Goal: Transaction & Acquisition: Book appointment/travel/reservation

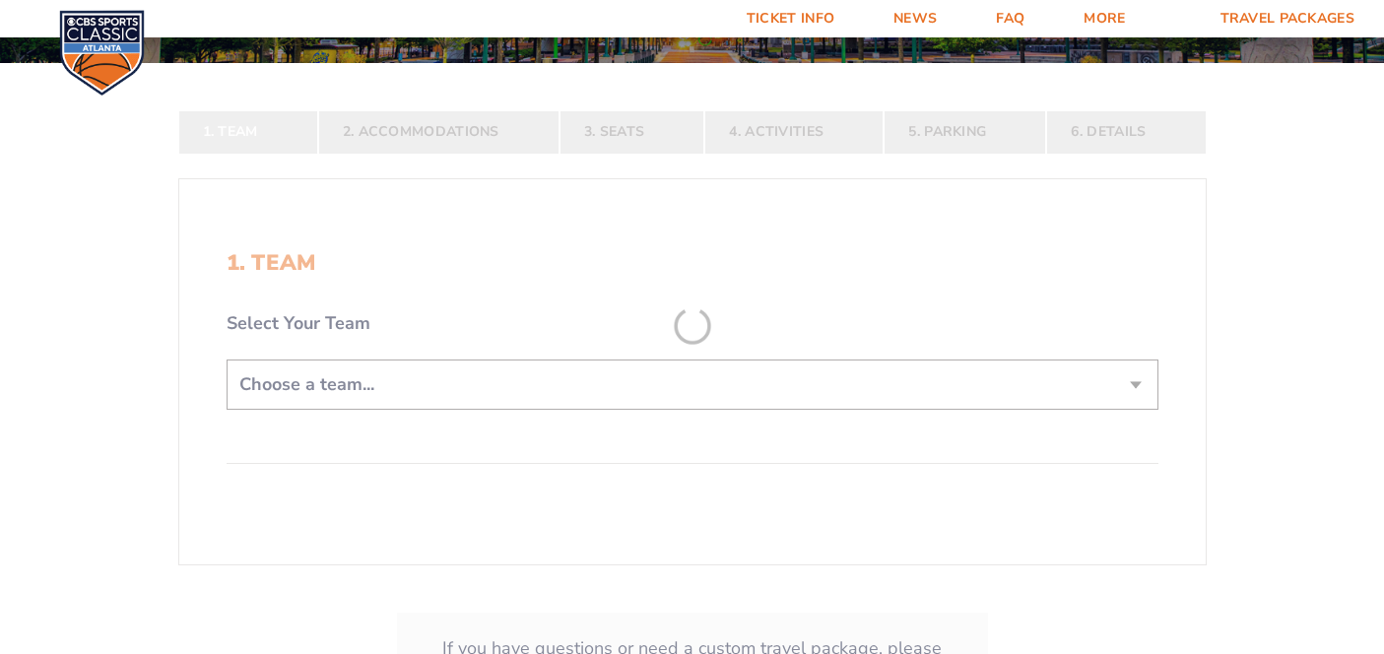
scroll to position [332, 0]
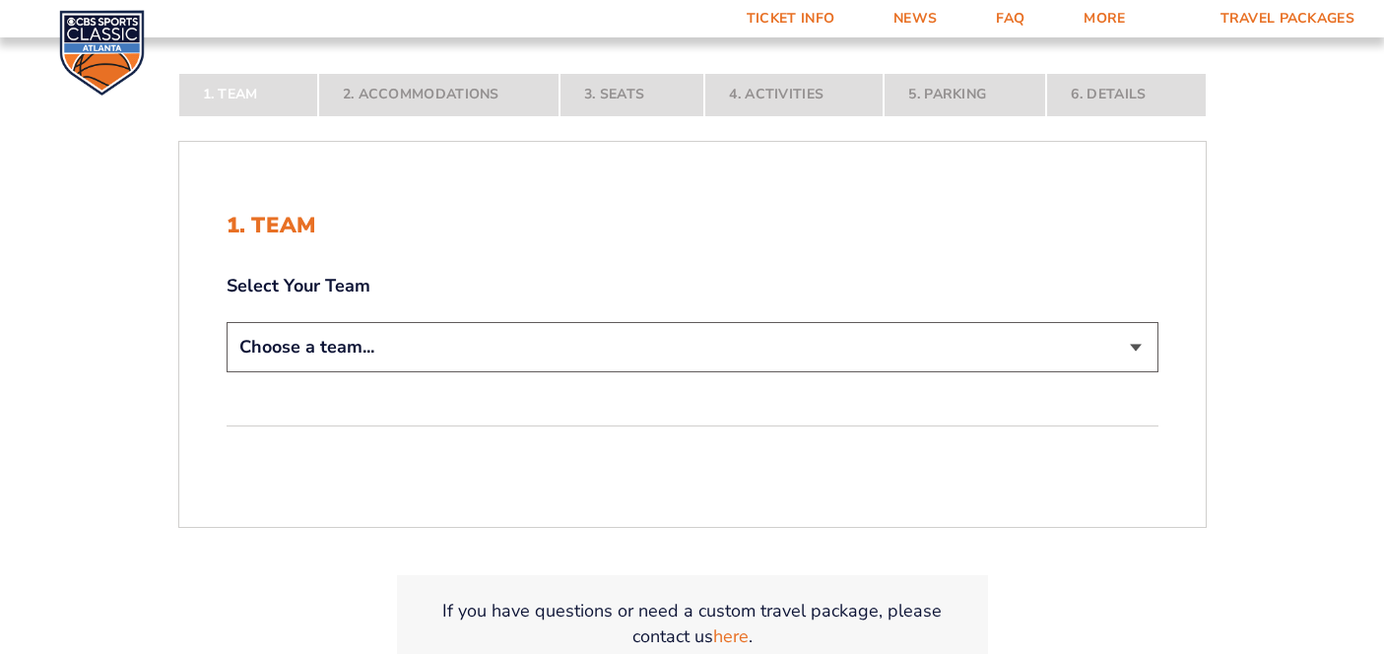
click at [650, 343] on select "Choose a team... [US_STATE] Wildcats [US_STATE] State Buckeyes [US_STATE] Tar H…" at bounding box center [693, 347] width 932 height 50
select select "12756"
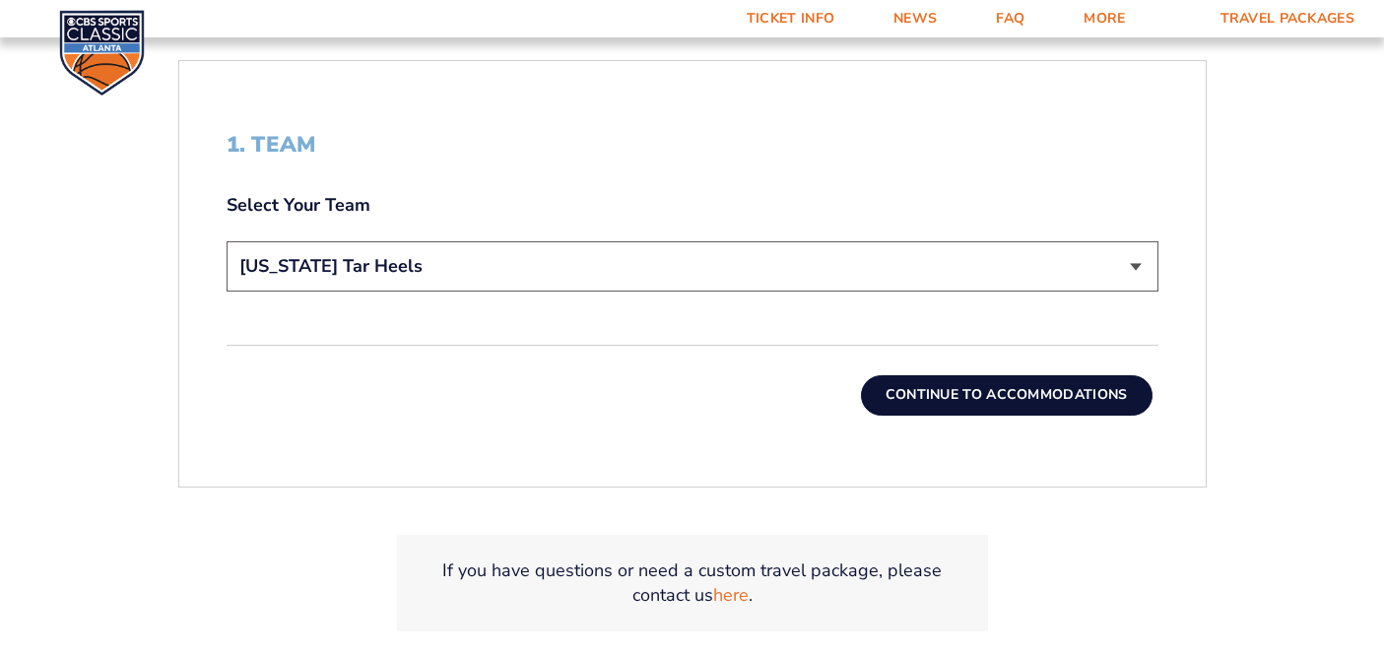
click at [980, 395] on button "Continue To Accommodations" at bounding box center [1007, 394] width 292 height 39
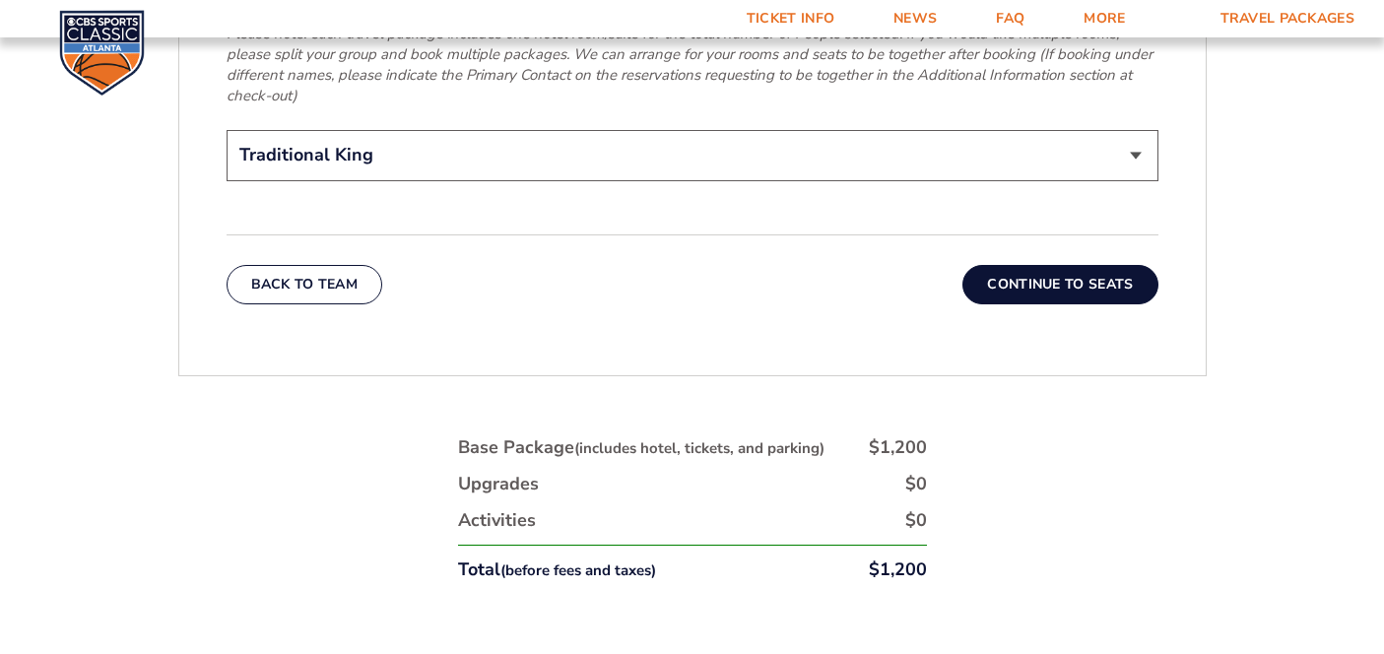
click at [1066, 265] on button "Continue To Seats" at bounding box center [1060, 284] width 195 height 39
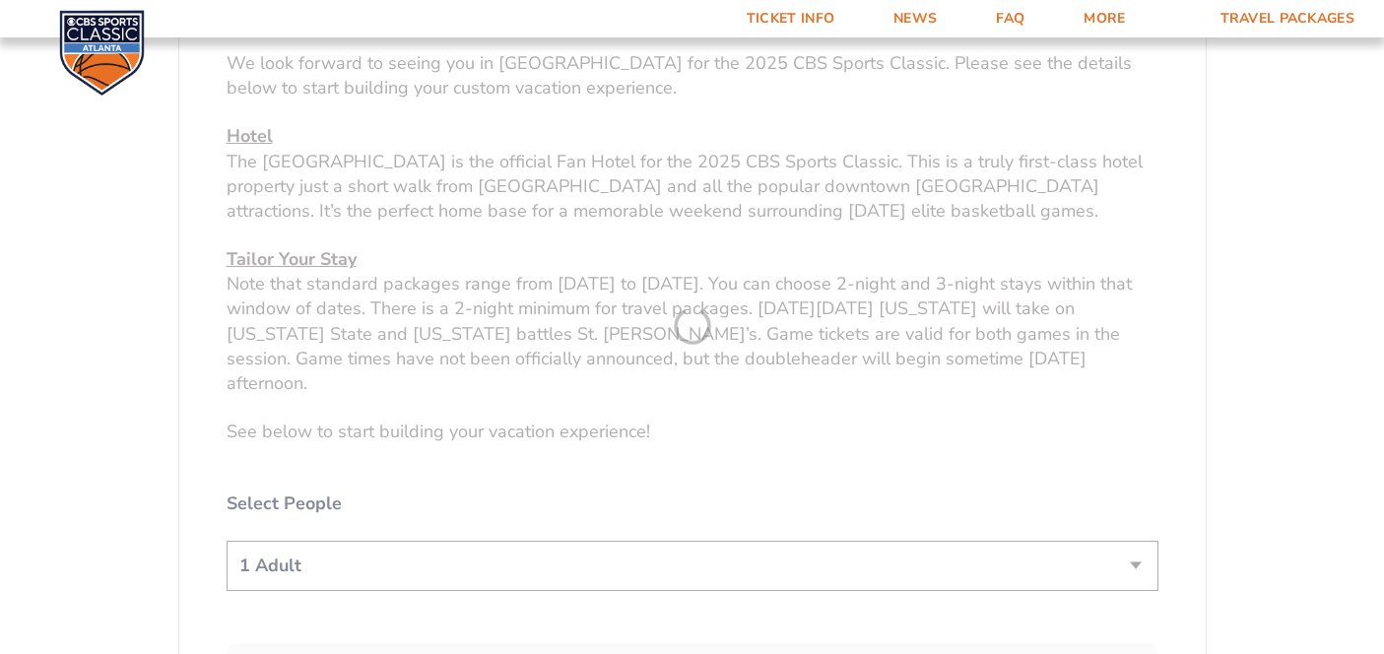
scroll to position [308, 0]
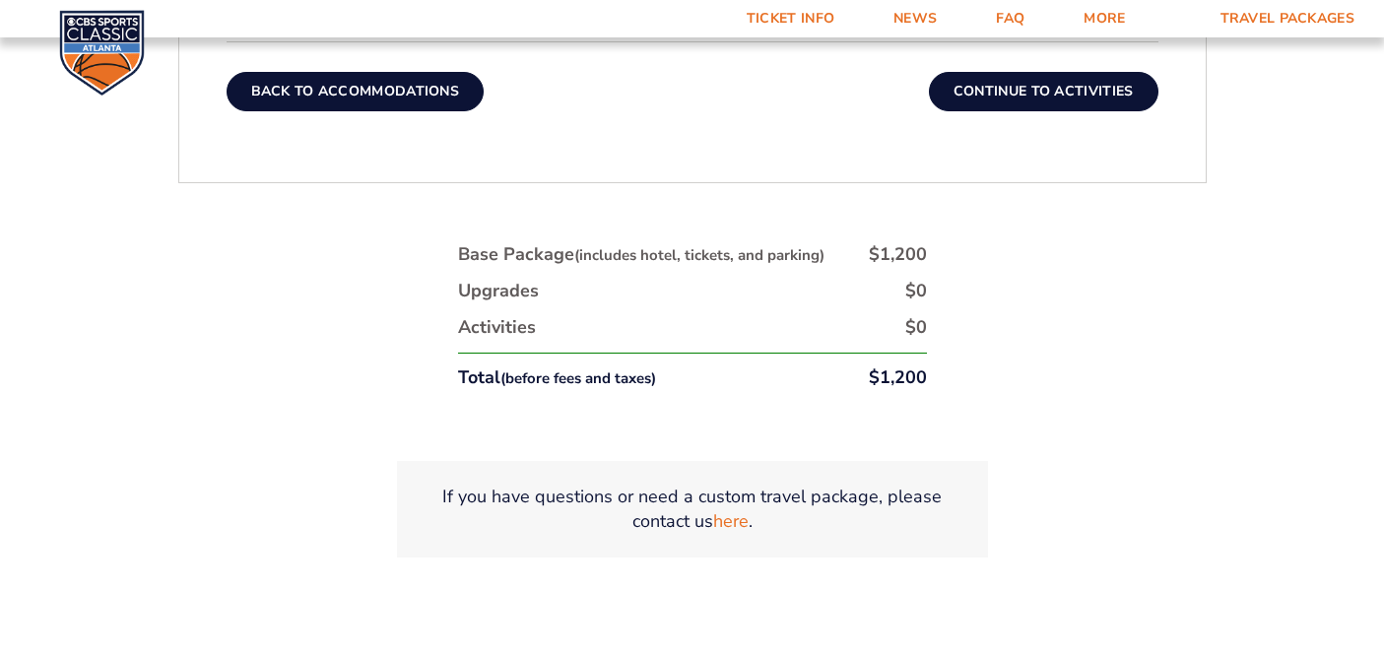
click at [448, 101] on button "Back To Accommodations" at bounding box center [356, 91] width 258 height 39
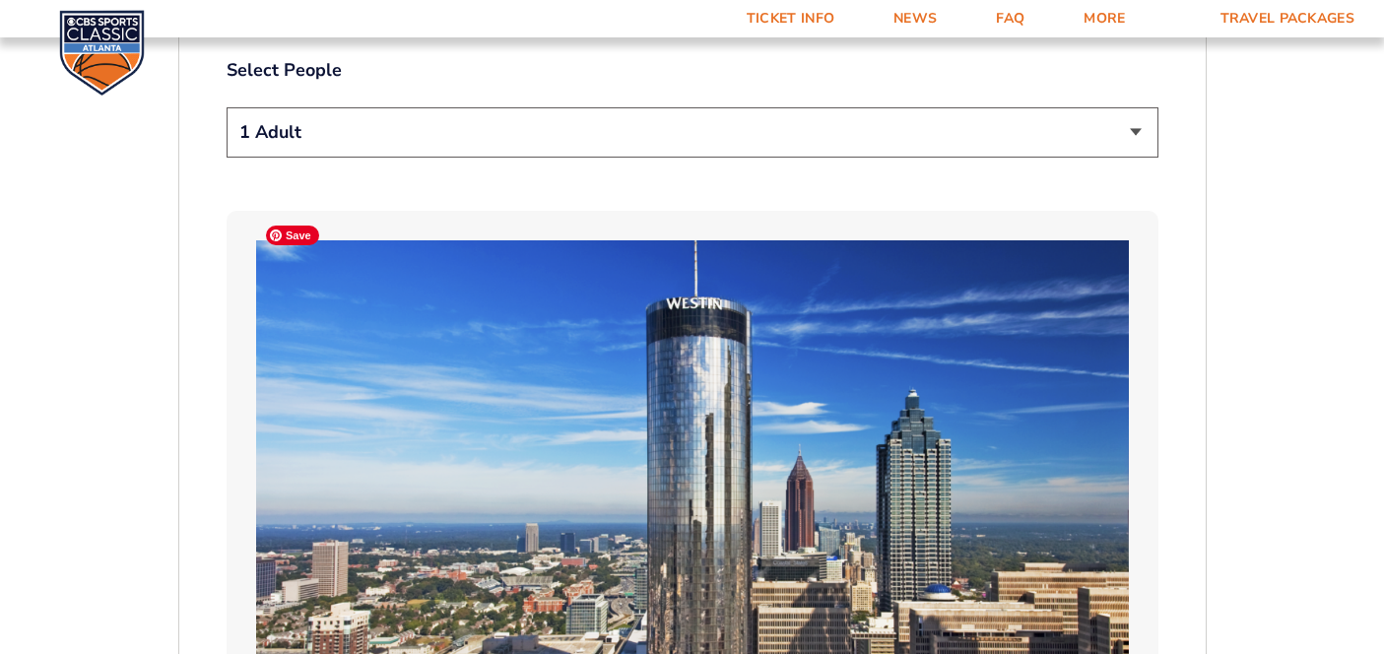
scroll to position [1134, 0]
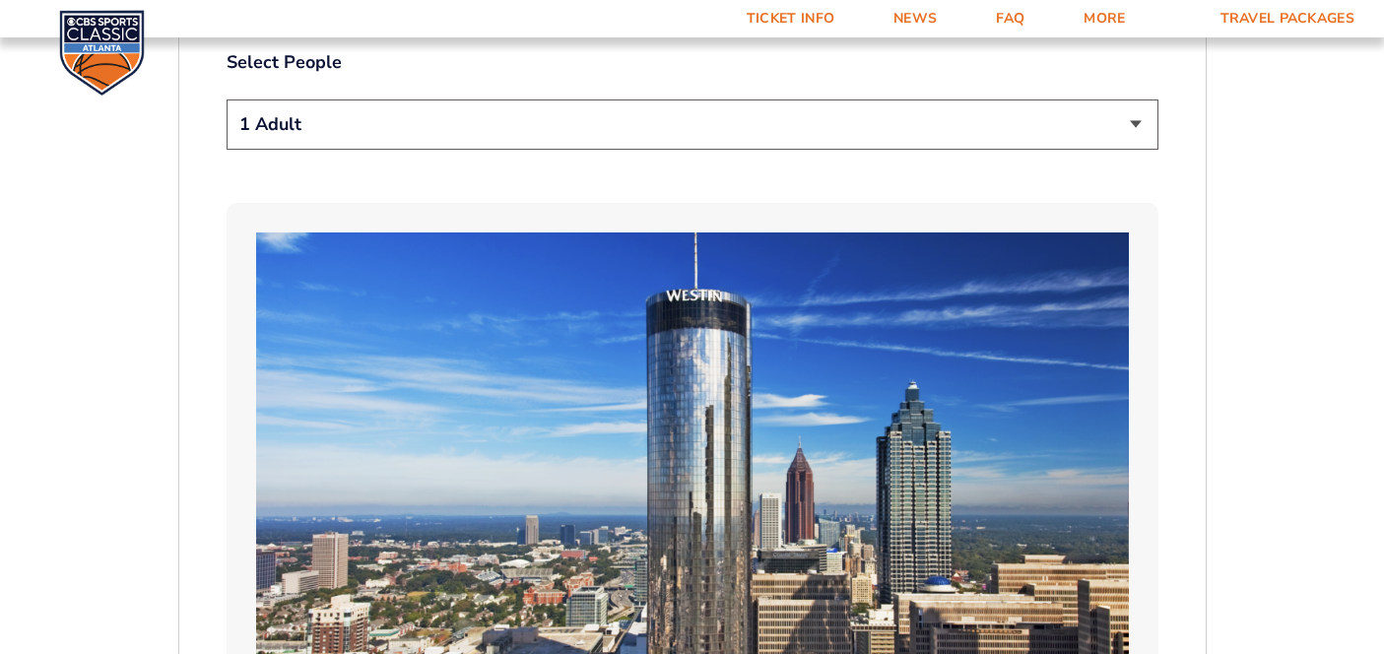
click at [458, 100] on select "1 Adult 2 Adults 3 Adults 4 Adults 2 Adults + 1 Child 2 Adults + 2 Children 2 A…" at bounding box center [693, 125] width 932 height 50
select select "2 Adults"
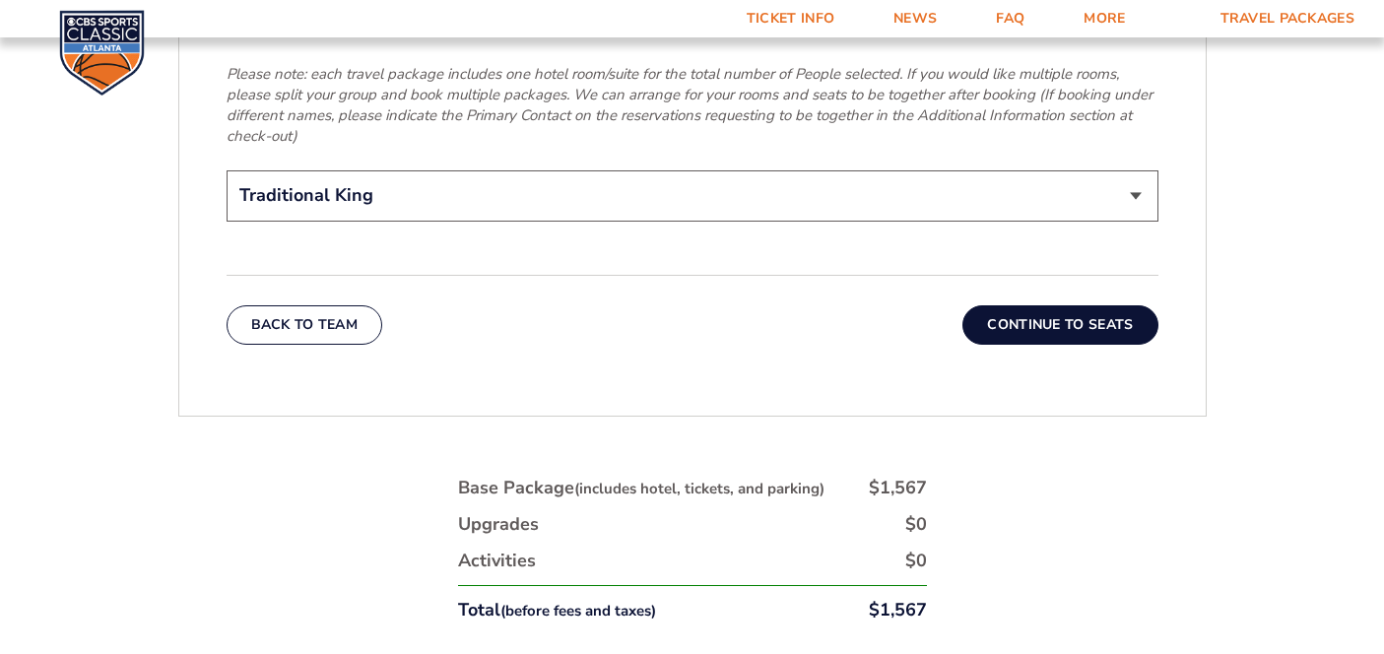
click at [1082, 305] on button "Continue To Seats" at bounding box center [1060, 324] width 195 height 39
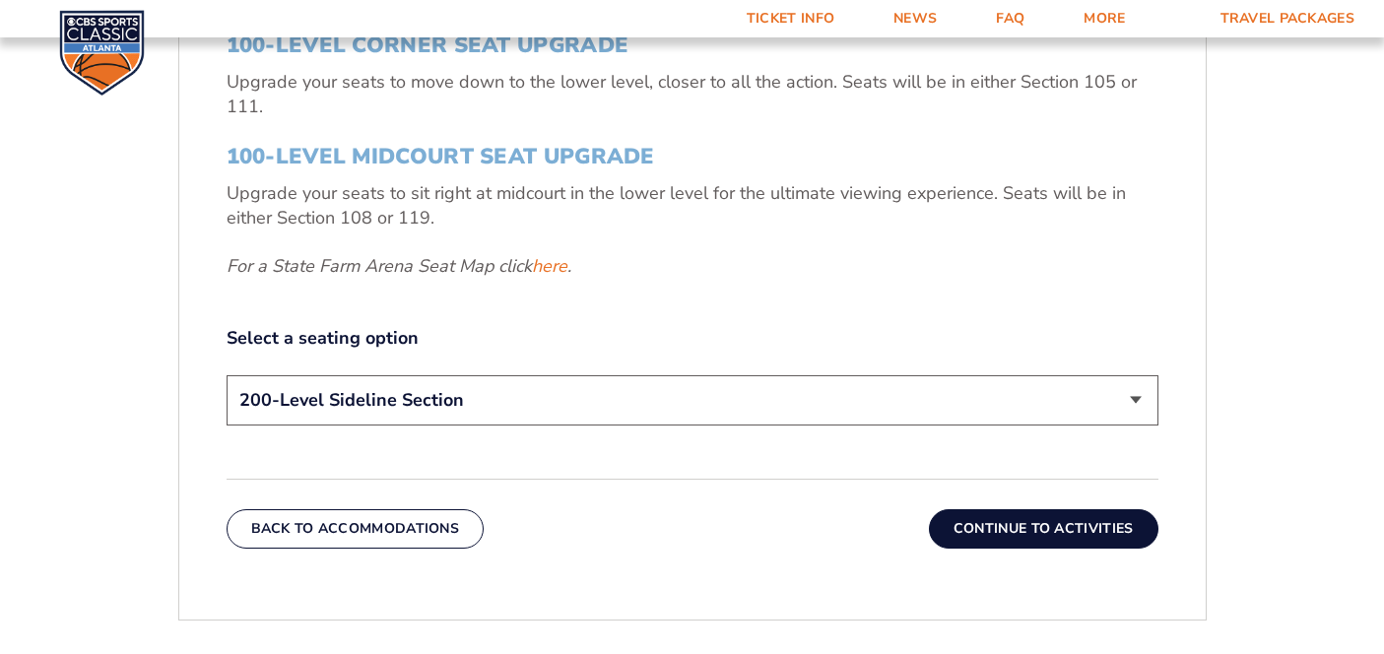
scroll to position [901, 0]
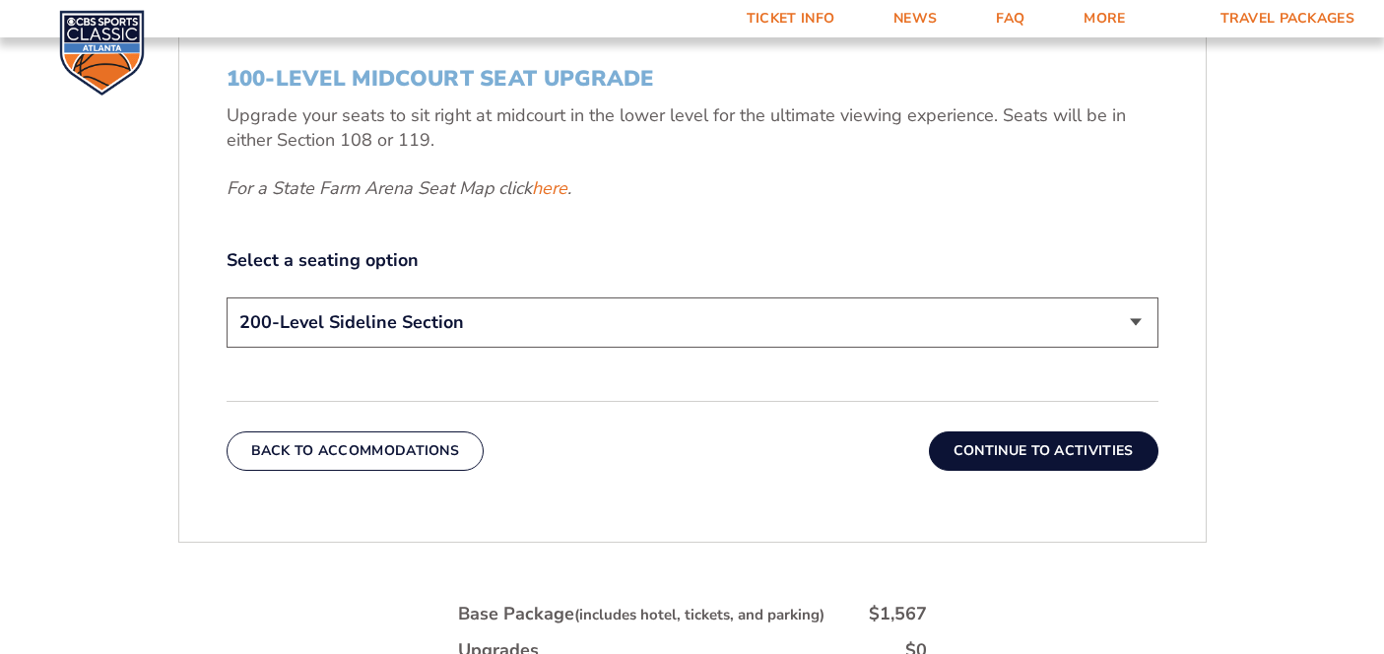
click at [598, 306] on select "200-Level Sideline Section 100-Level Corner Seat Upgrade (+$120 per person) 100…" at bounding box center [693, 323] width 932 height 50
select select "100-Level Midcourt Seat Upgrade"
click at [662, 331] on select "200-Level Sideline Section 100-Level Corner Seat Upgrade (+$120 per person) 100…" at bounding box center [693, 323] width 932 height 50
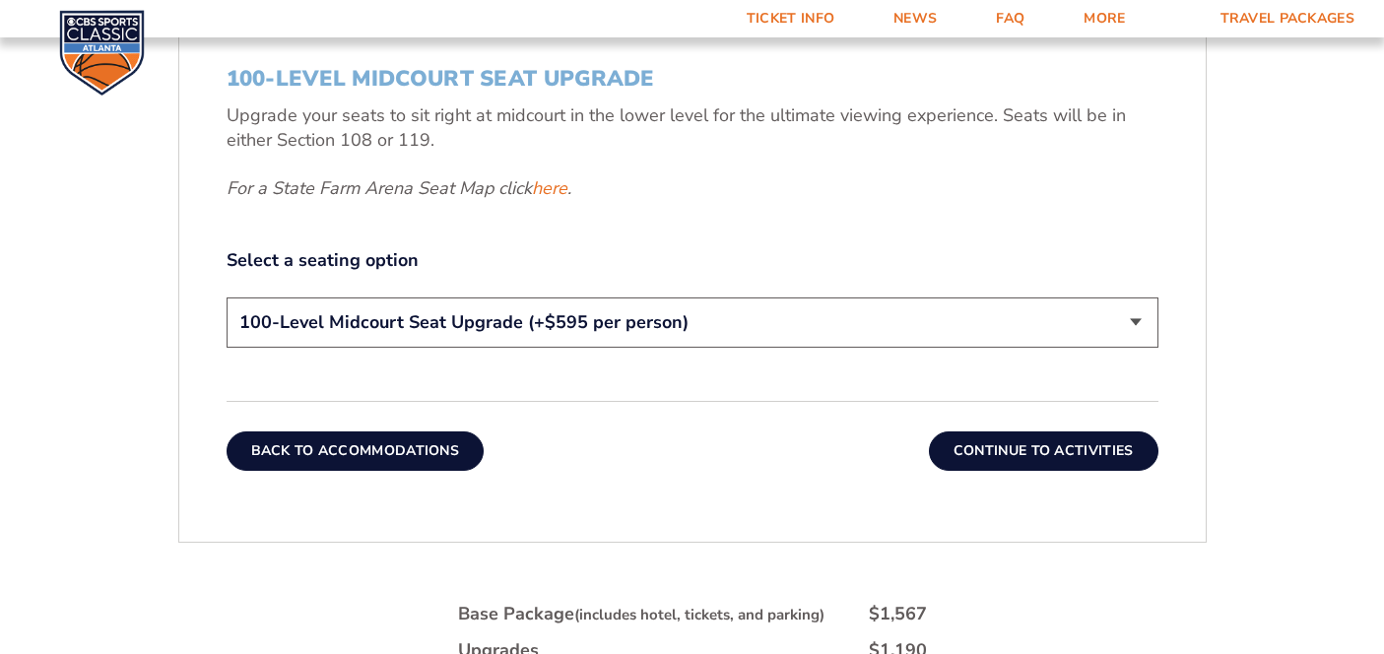
click at [355, 446] on button "Back To Accommodations" at bounding box center [356, 451] width 258 height 39
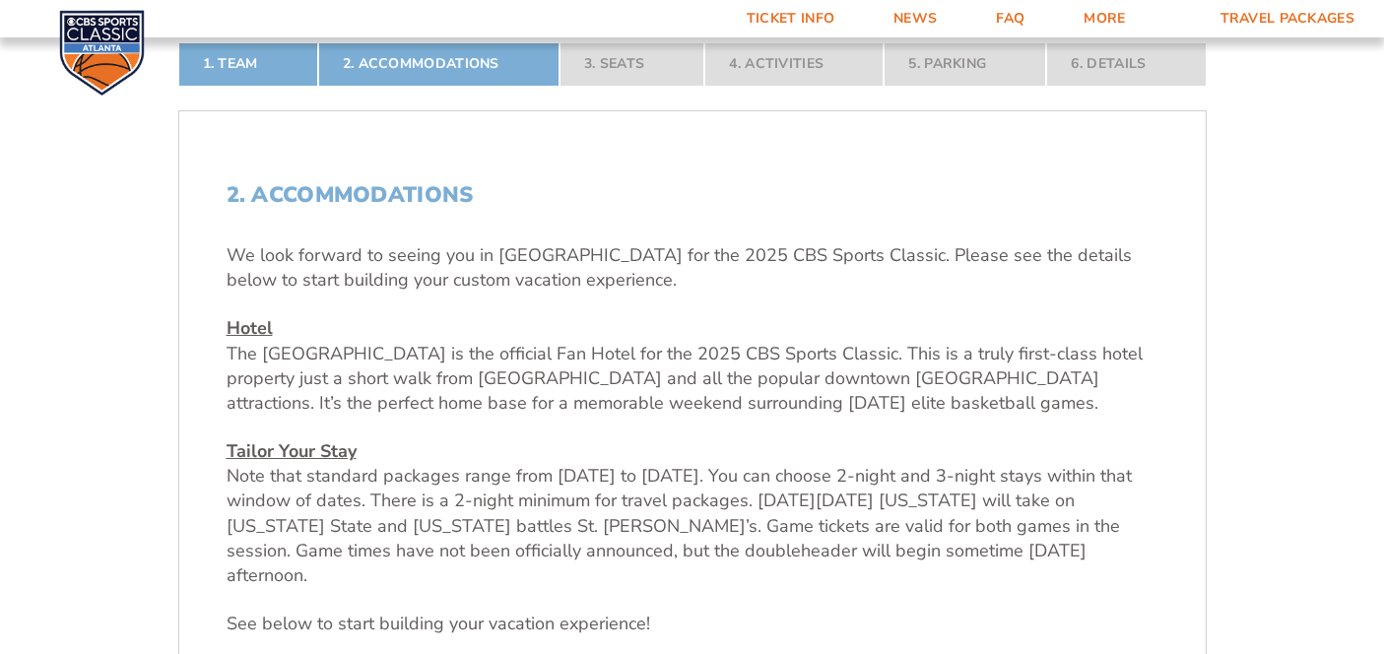
scroll to position [520, 0]
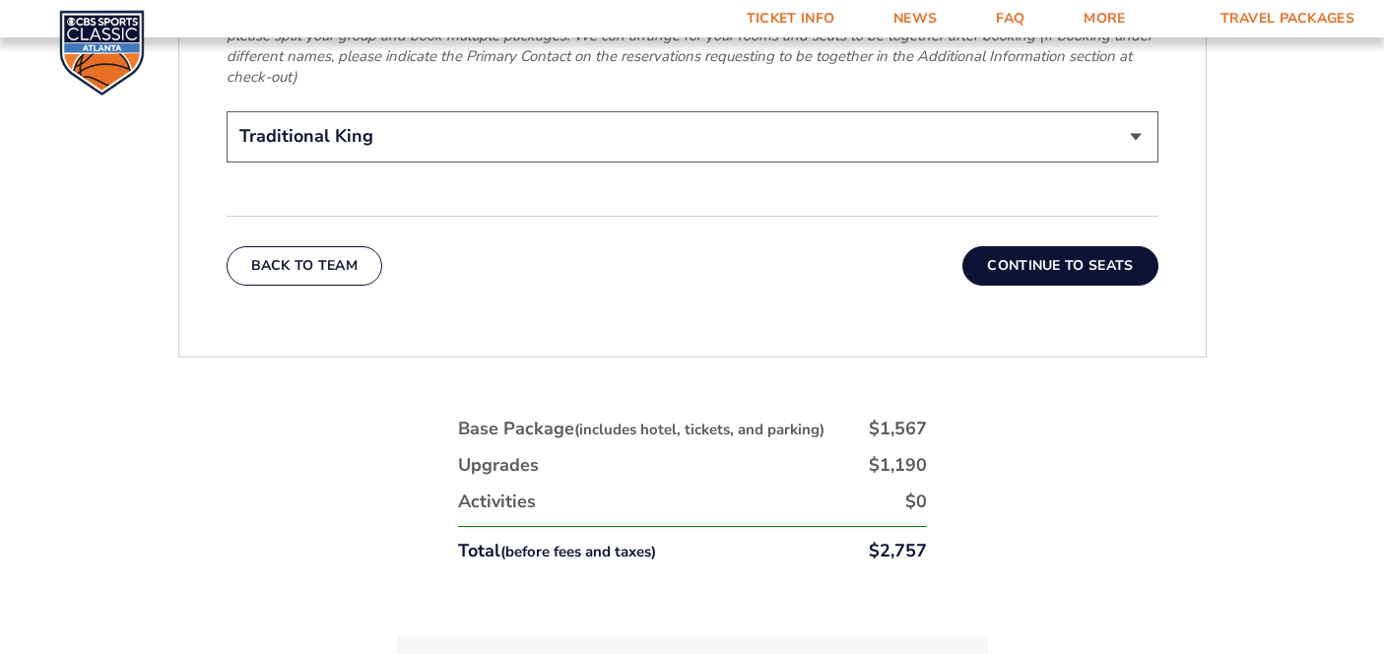
click at [998, 246] on button "Continue To Seats" at bounding box center [1060, 265] width 195 height 39
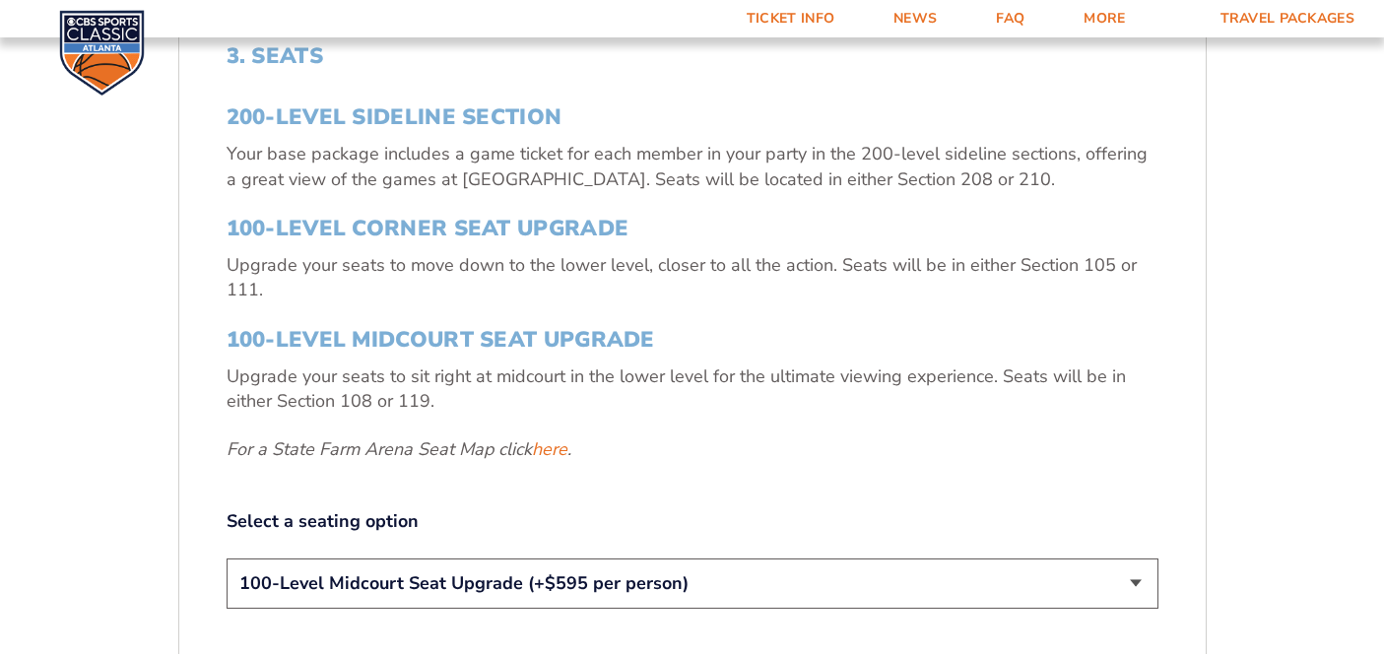
scroll to position [725, 0]
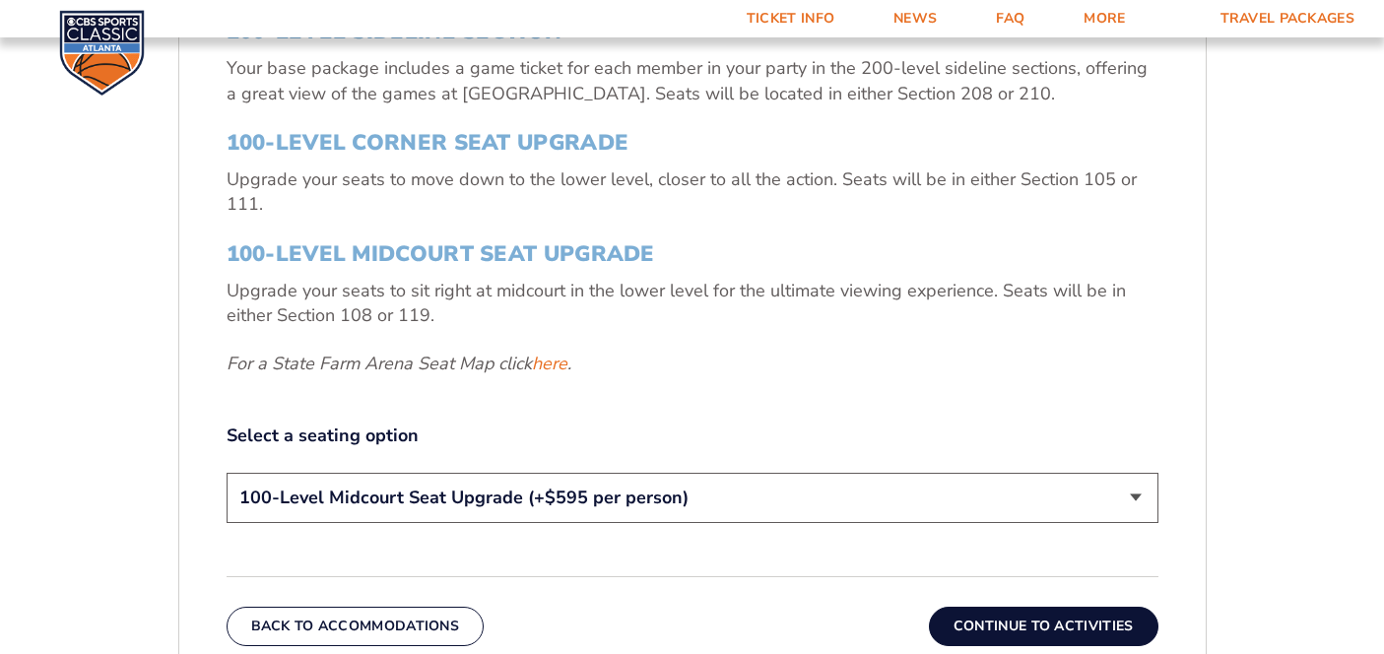
click at [119, 46] on img at bounding box center [102, 53] width 86 height 86
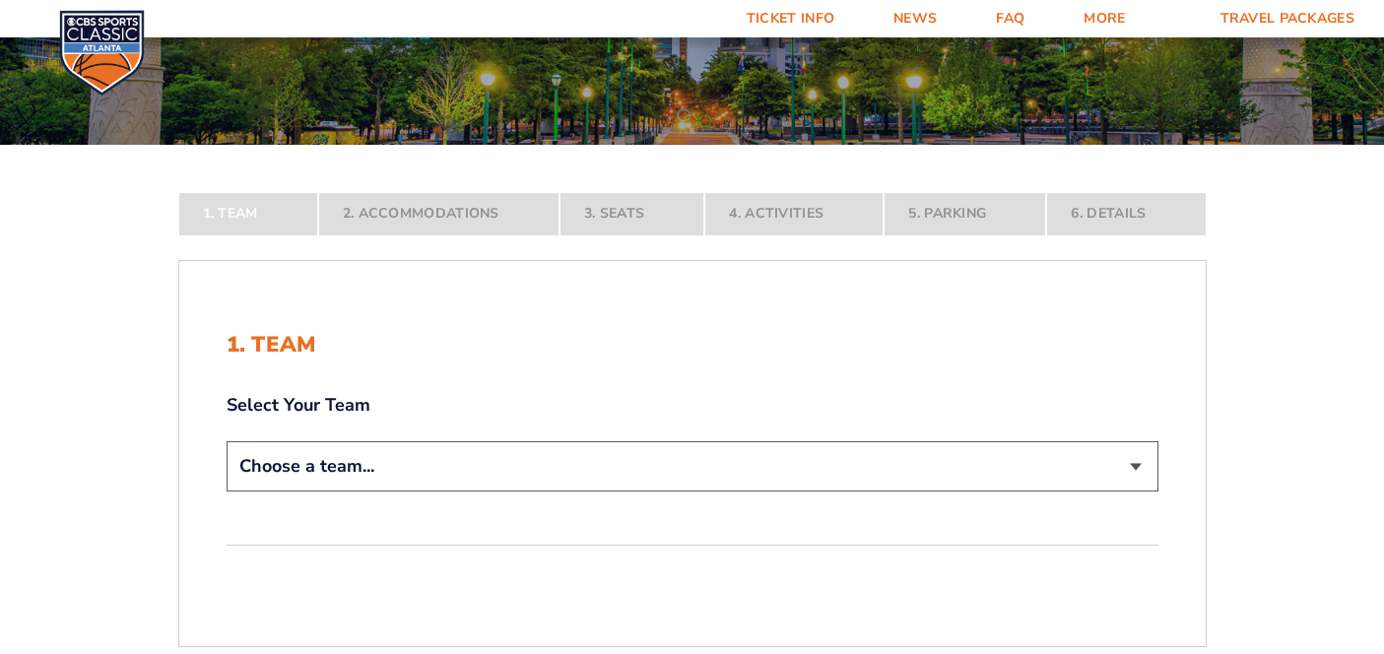
scroll to position [235, 0]
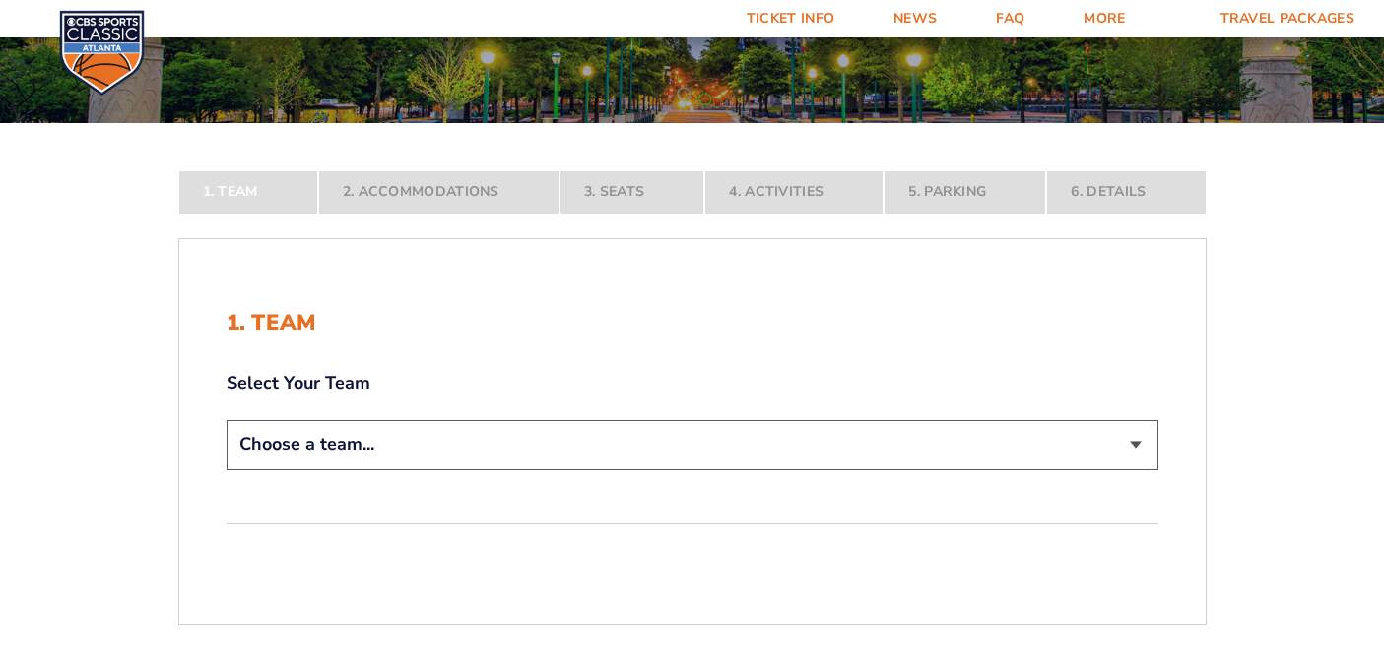
click at [757, 467] on select "Choose a team... [US_STATE] Wildcats [US_STATE] State Buckeyes [US_STATE] Tar H…" at bounding box center [693, 445] width 932 height 50
select select "12956"
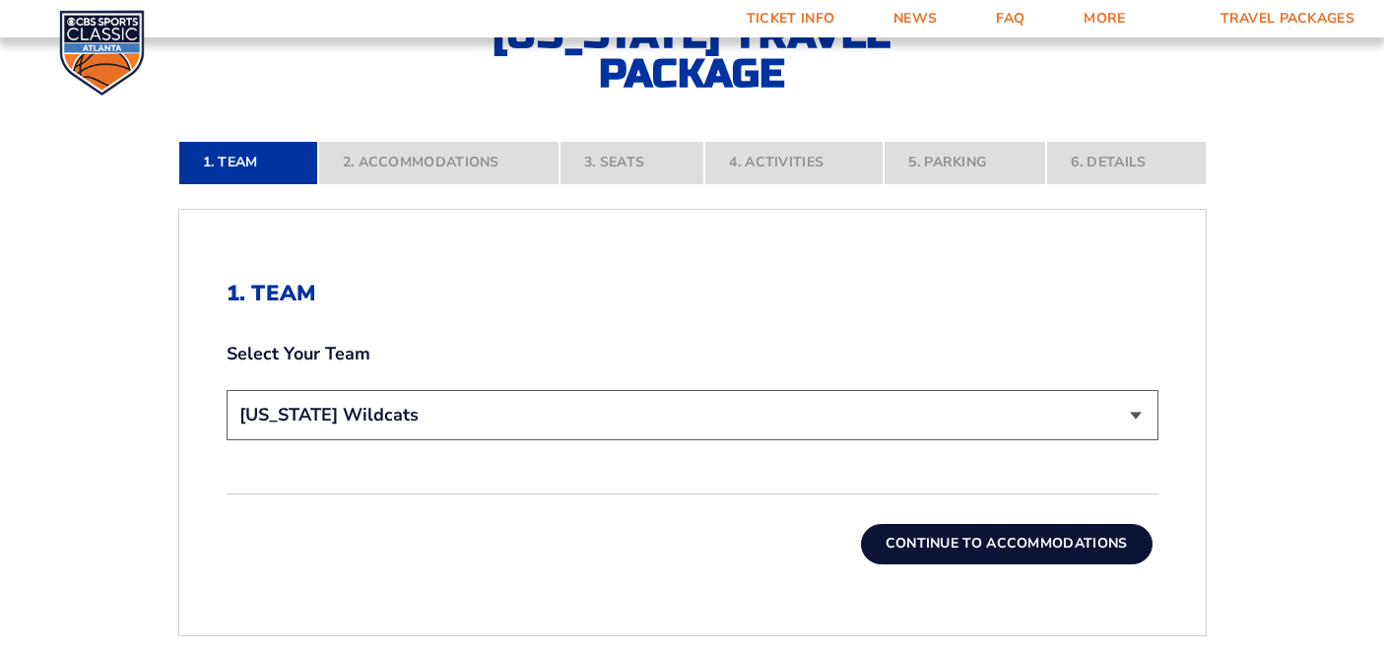
scroll to position [427, 0]
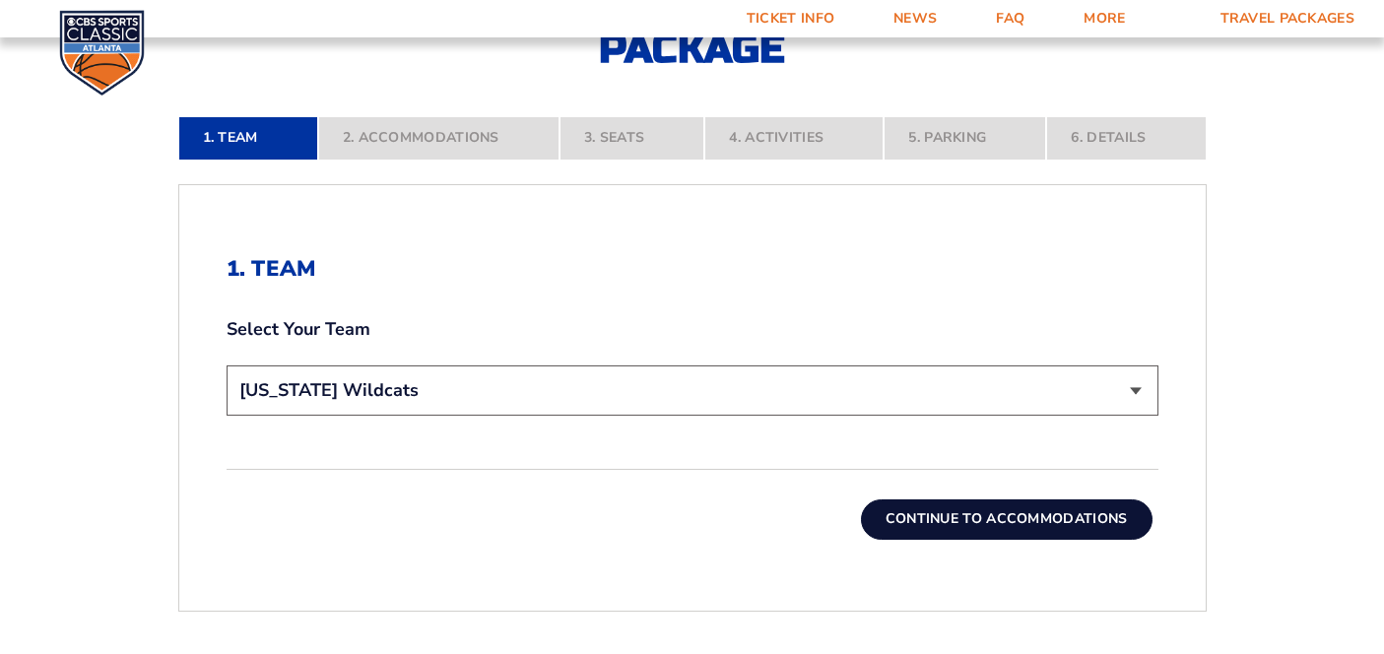
click at [929, 518] on button "Continue To Accommodations" at bounding box center [1007, 519] width 292 height 39
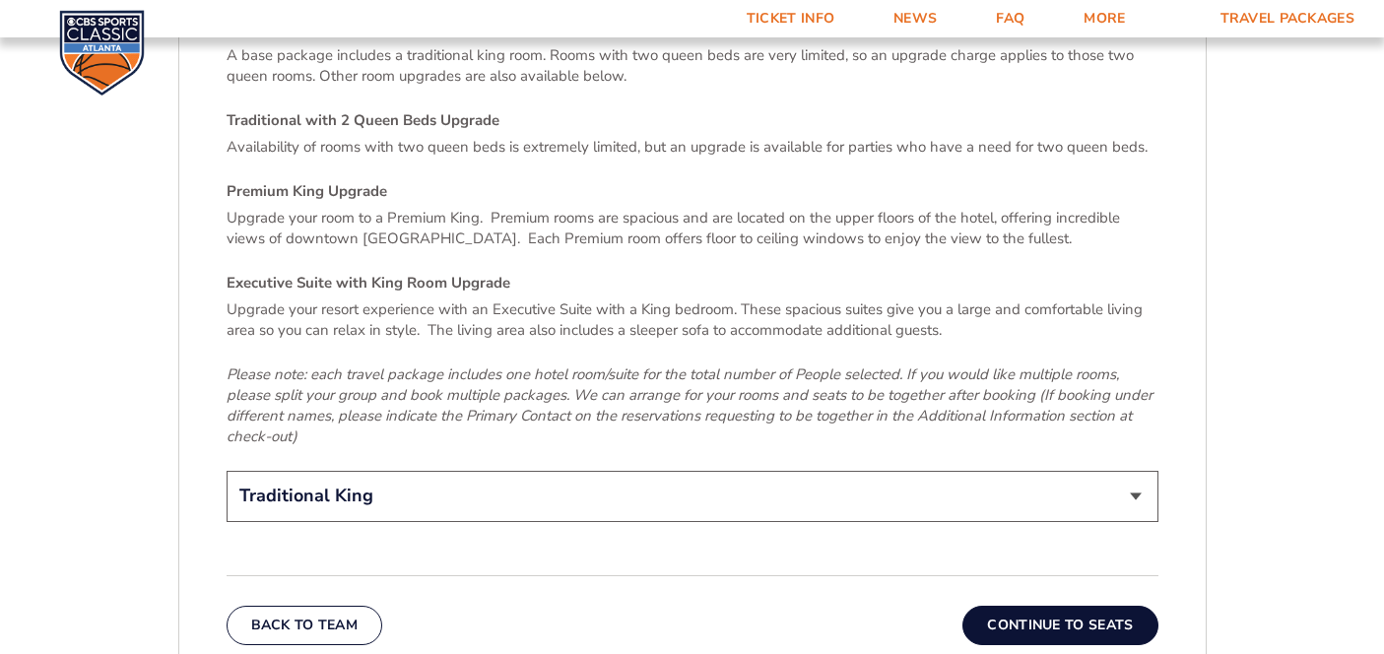
scroll to position [2920, 0]
click at [891, 472] on select "Traditional King Traditional with 2 Queen Beds Upgrade (+$95 per night) Premium…" at bounding box center [693, 497] width 932 height 50
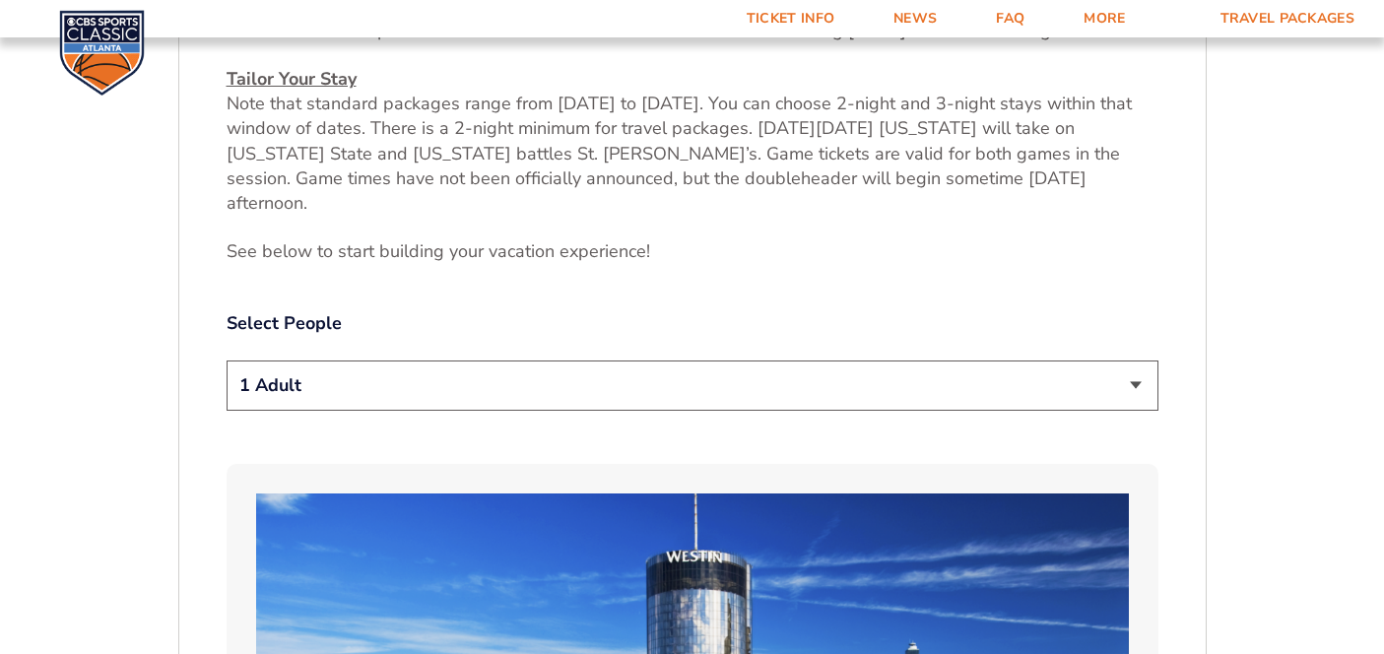
scroll to position [879, 0]
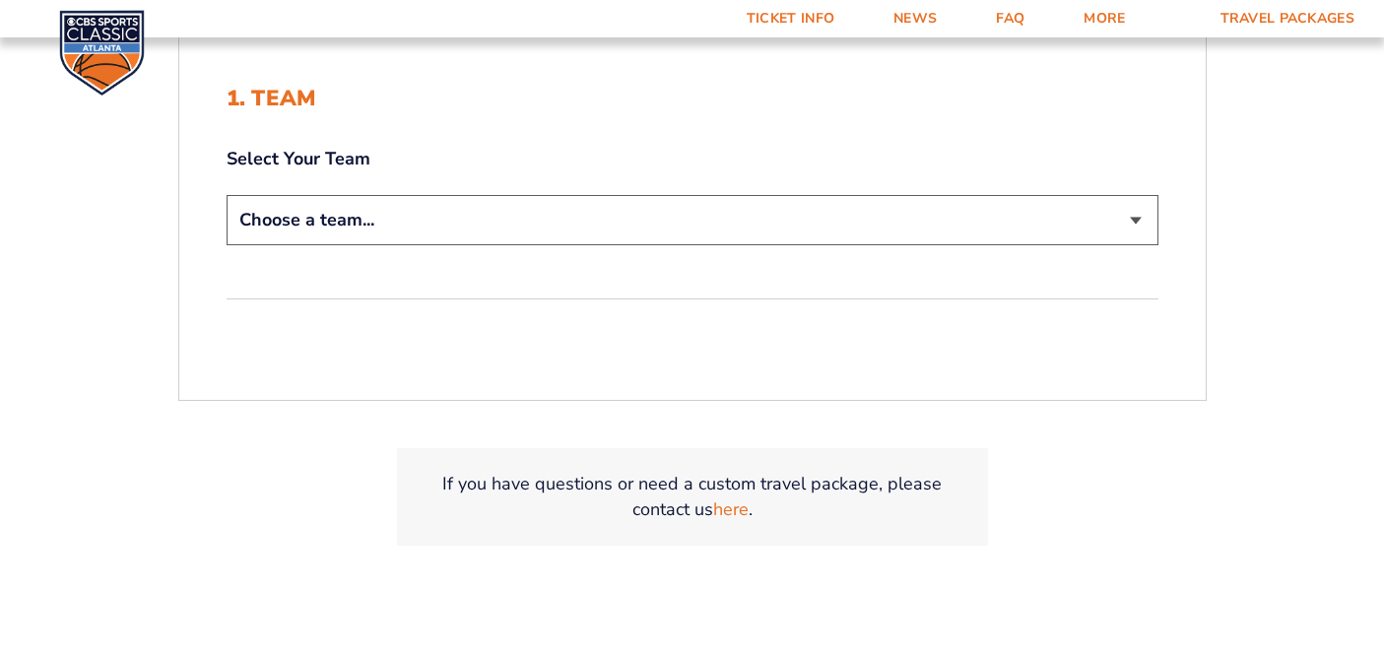
scroll to position [467, 0]
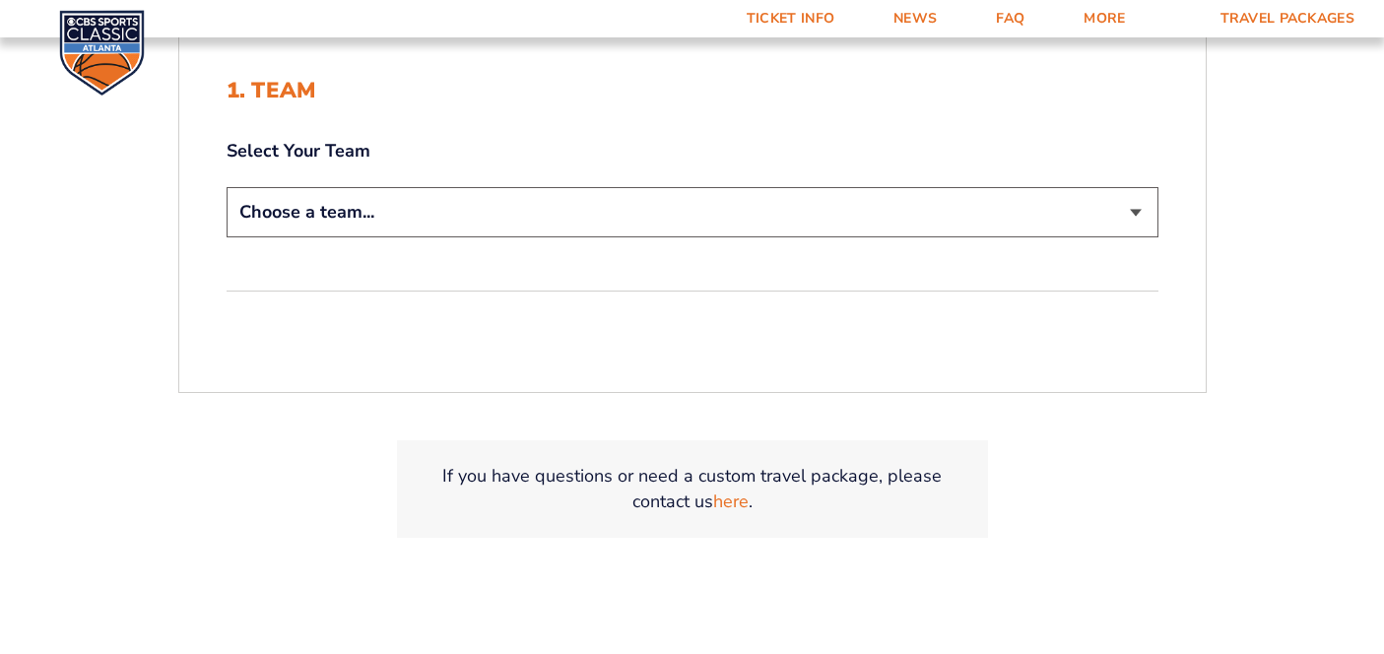
click at [687, 184] on div "Select Your Team Choose a team... Kentucky Wildcats Ohio State Buckeyes North C…" at bounding box center [693, 191] width 932 height 104
click at [694, 213] on select "Choose a team... [US_STATE] Wildcats [US_STATE] State Buckeyes [US_STATE] Tar H…" at bounding box center [693, 212] width 932 height 50
select select "12956"
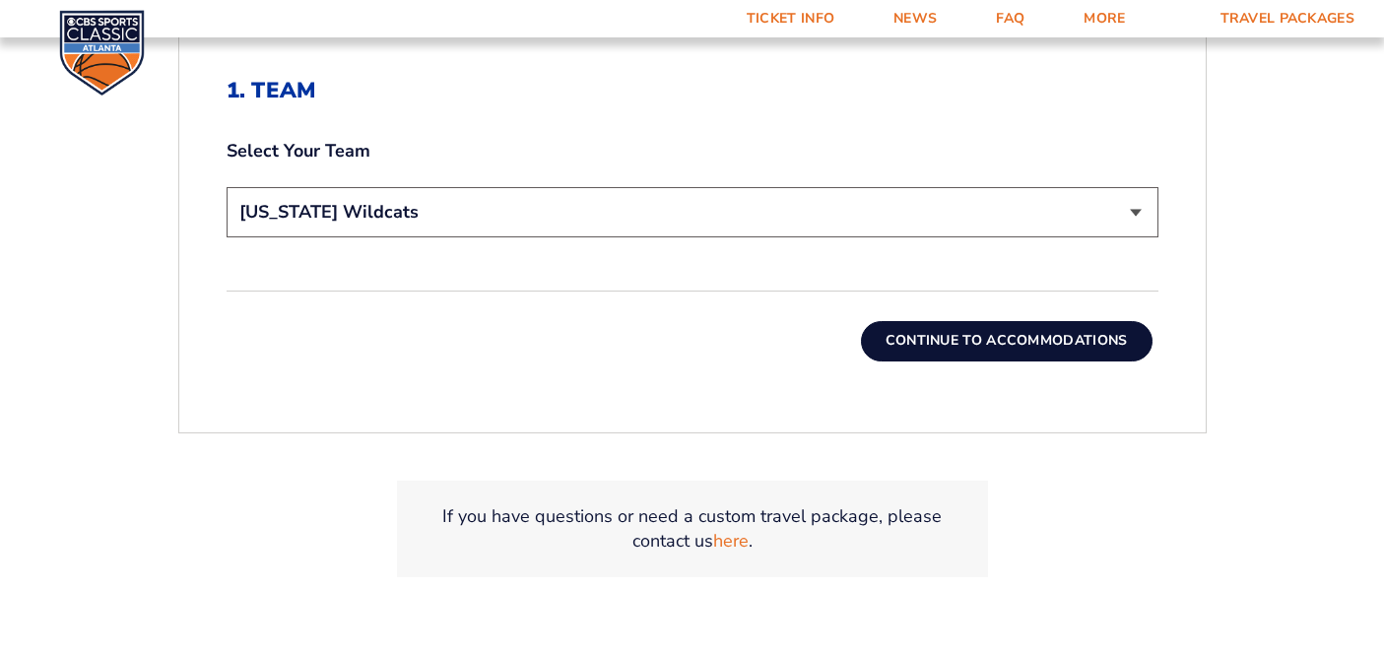
click at [917, 338] on button "Continue To Accommodations" at bounding box center [1007, 340] width 292 height 39
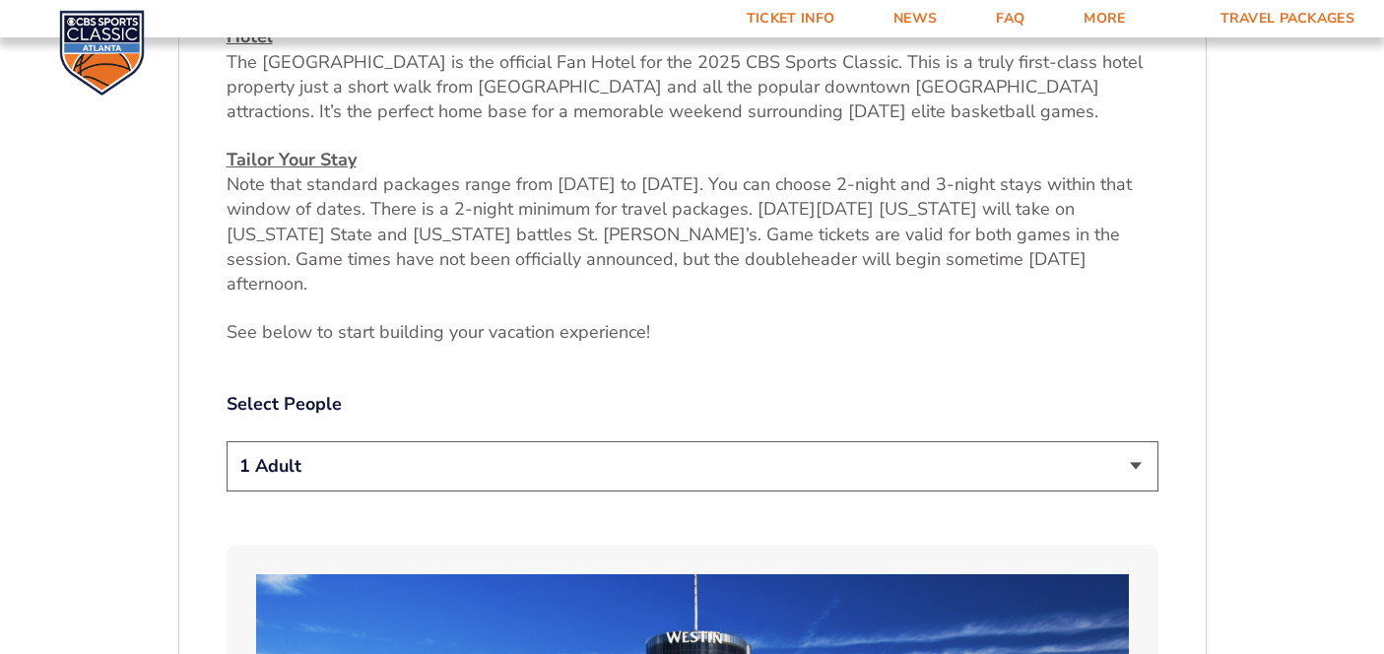
scroll to position [794, 0]
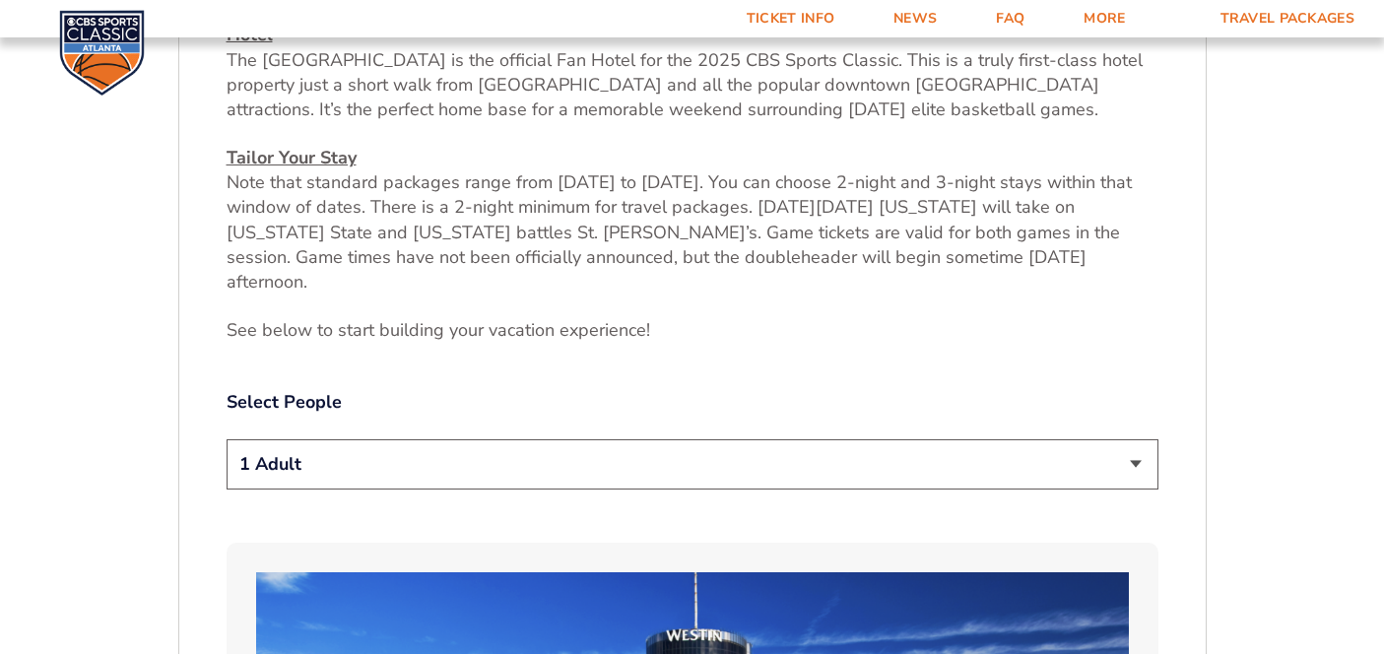
click at [672, 439] on select "1 Adult 2 Adults 3 Adults 4 Adults 2 Adults + 1 Child 2 Adults + 2 Children 2 A…" at bounding box center [693, 464] width 932 height 50
